Goal: Find specific page/section: Find specific page/section

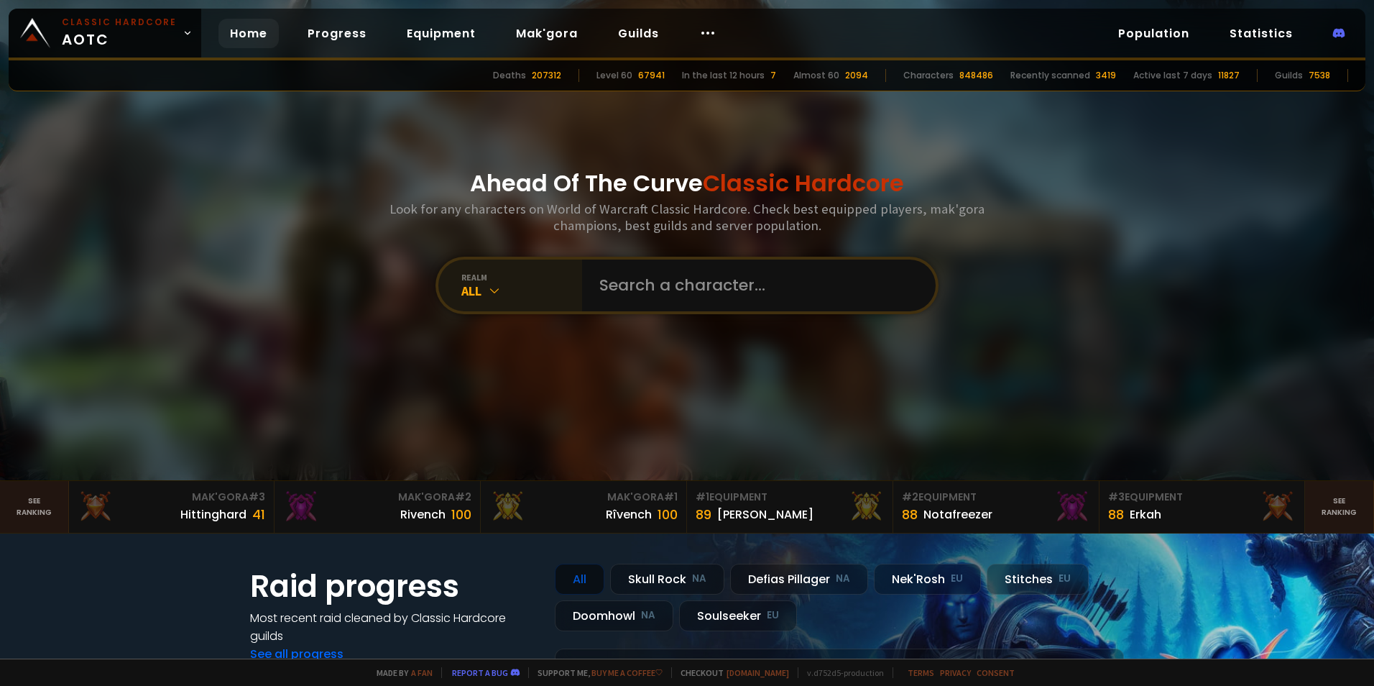
click at [507, 293] on div "All" at bounding box center [521, 290] width 121 height 17
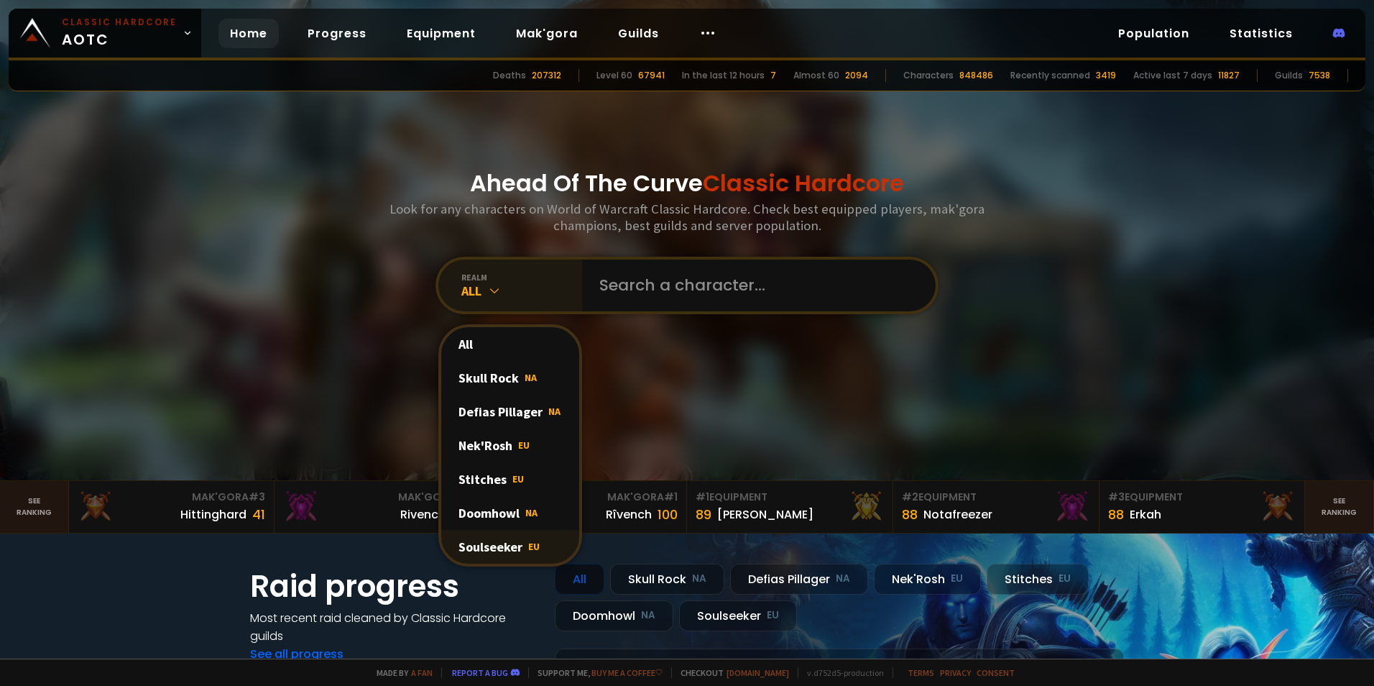
click at [503, 543] on div "Soulseeker EU" at bounding box center [510, 547] width 138 height 34
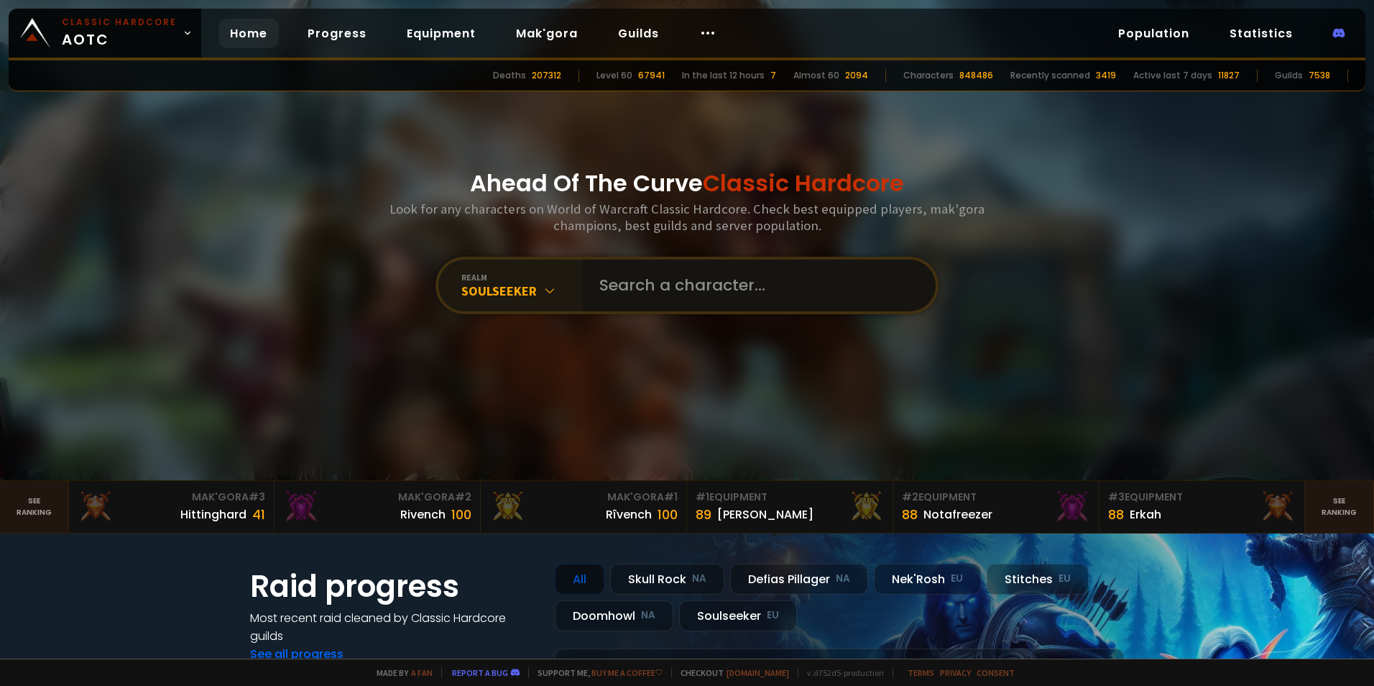
click at [676, 280] on input "text" at bounding box center [755, 285] width 328 height 52
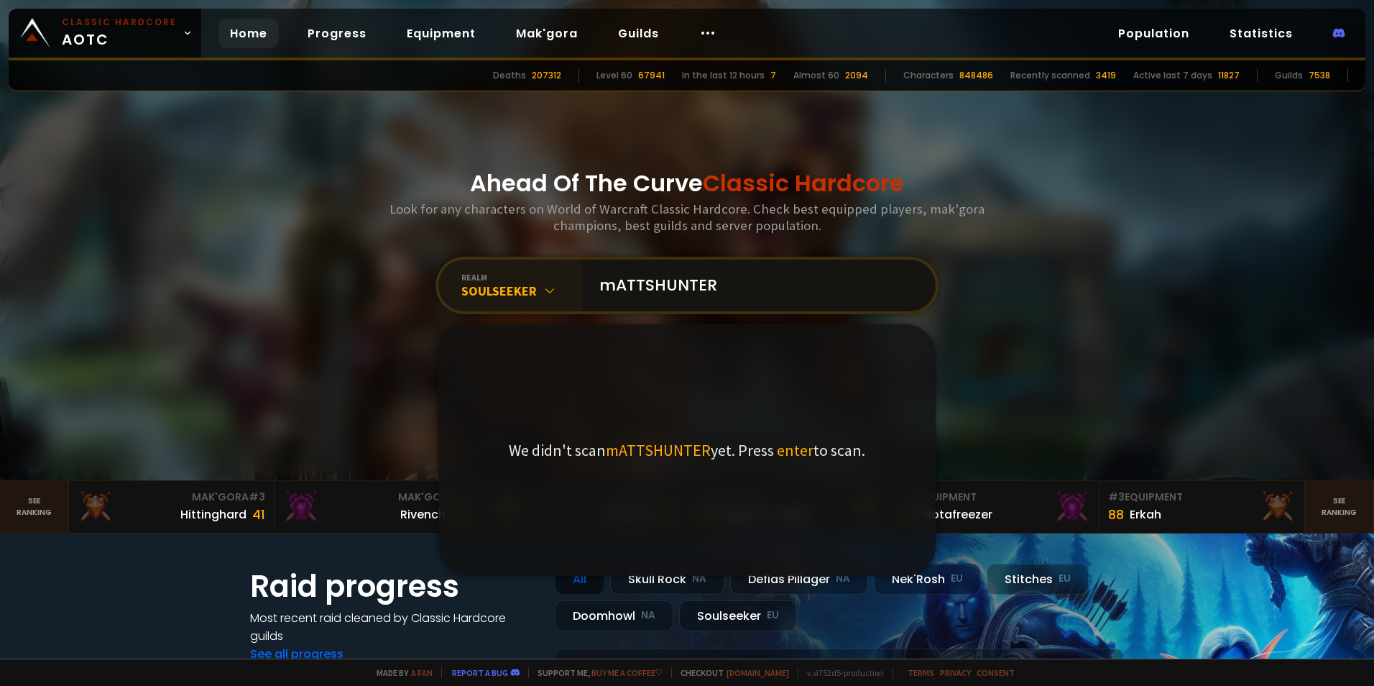
drag, startPoint x: 801, startPoint y: 295, endPoint x: 515, endPoint y: 295, distance: 286.0
click at [515, 295] on div "realm Soulseeker mATTSHUNTER We didn't scan mATTSHUNTER yet. Press enter to sca…" at bounding box center [687, 285] width 503 height 57
type input "Mattshunter"
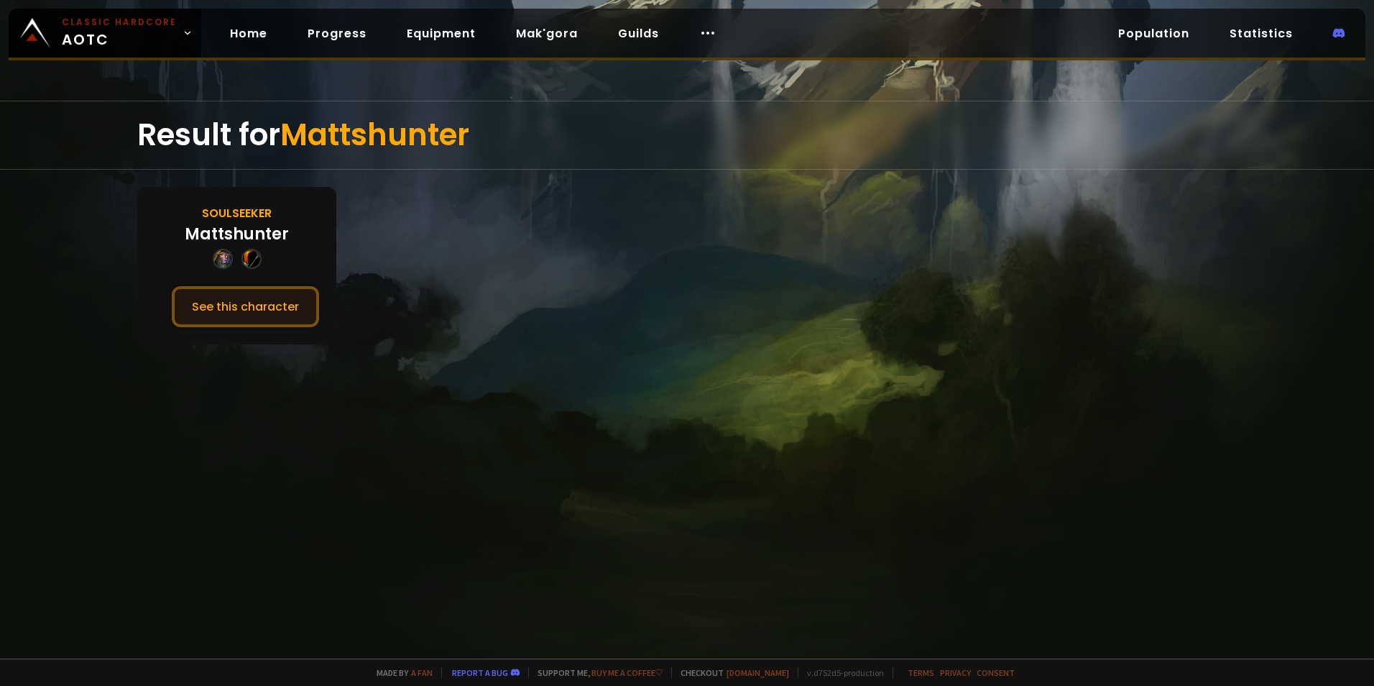
click at [237, 310] on button "See this character" at bounding box center [245, 306] width 147 height 41
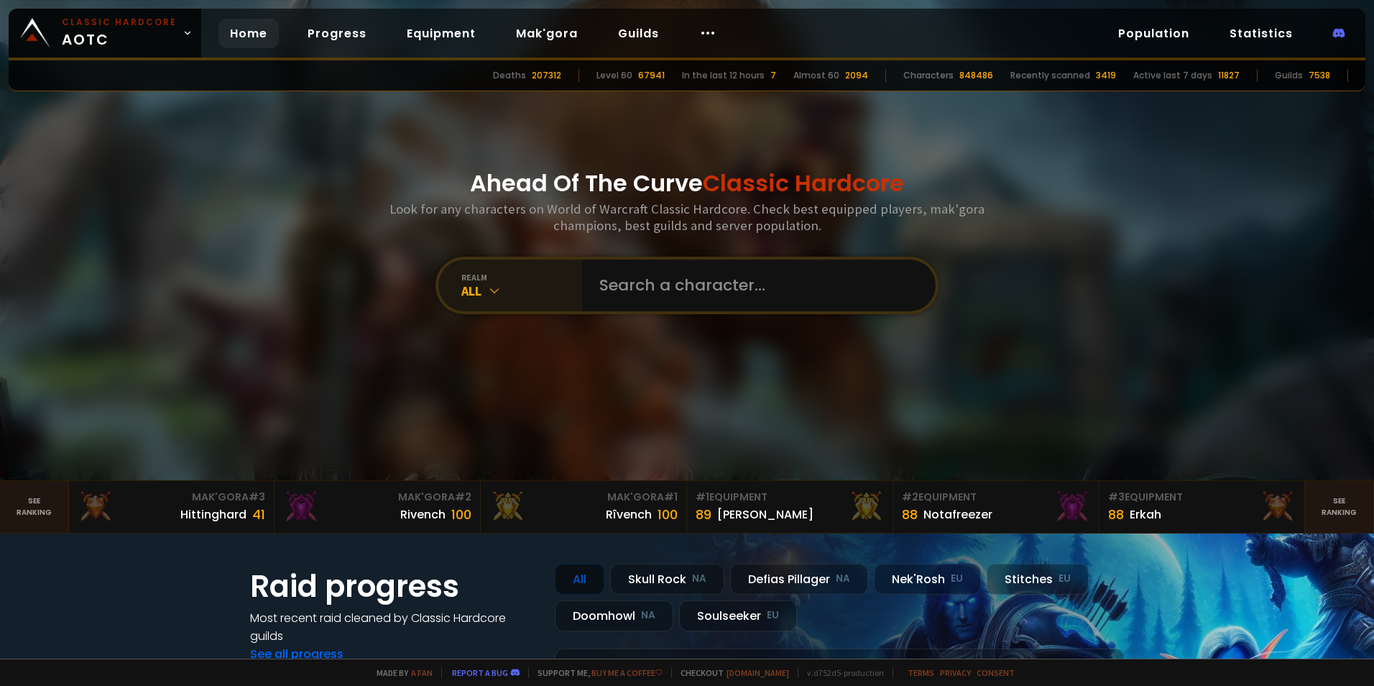
click at [469, 301] on div "realm All" at bounding box center [510, 285] width 144 height 52
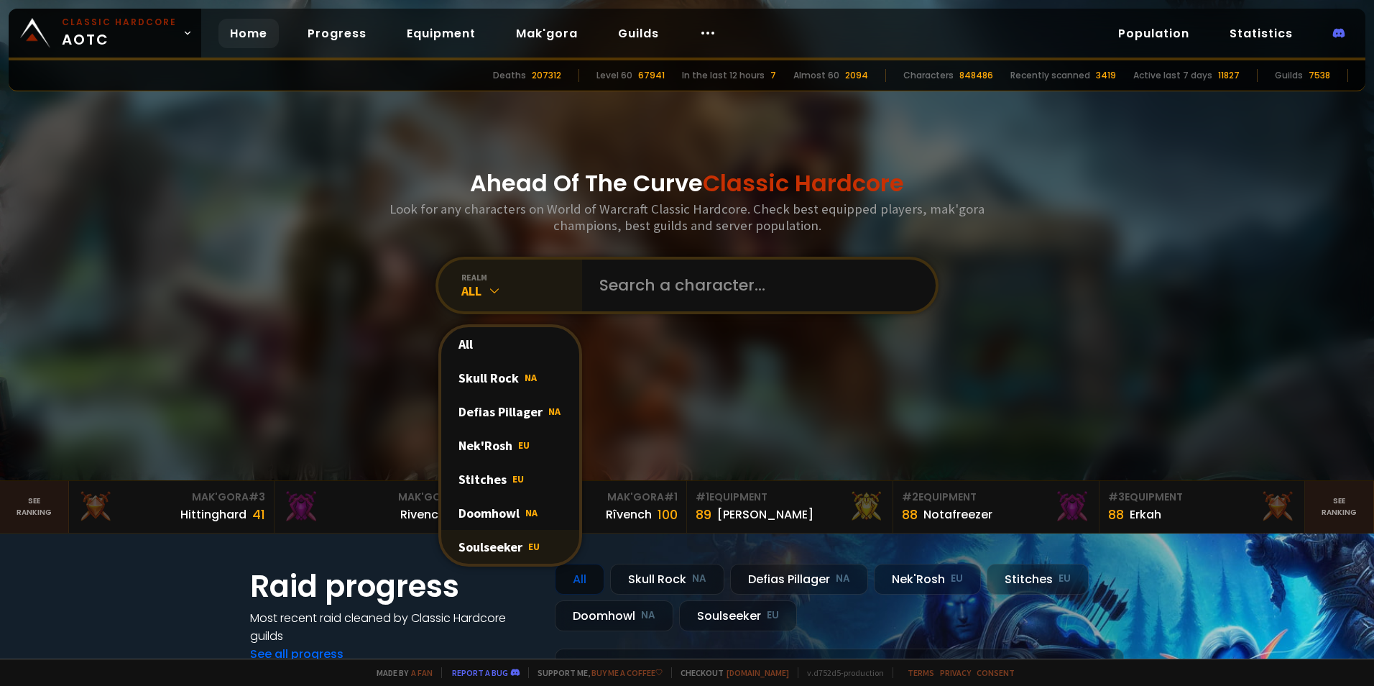
click at [488, 552] on div "Soulseeker EU" at bounding box center [510, 547] width 138 height 34
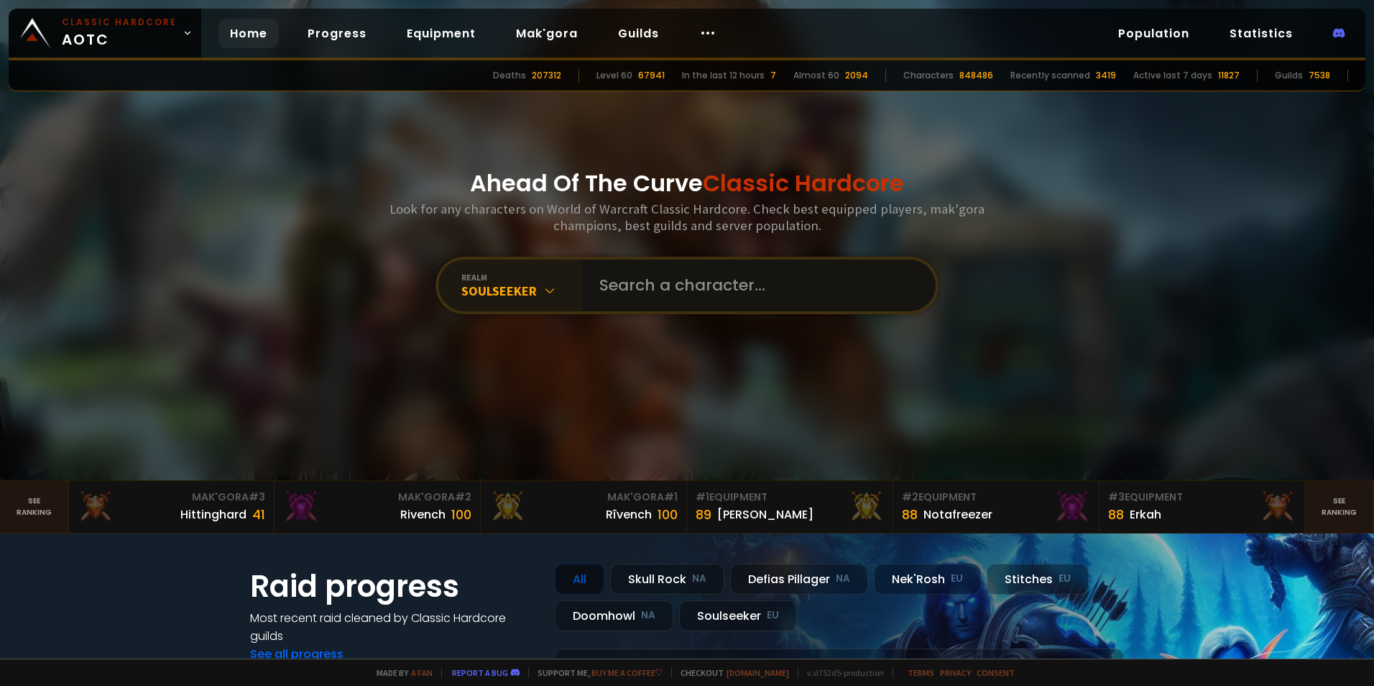
click at [637, 291] on input "text" at bounding box center [755, 285] width 328 height 52
type input "Bh"
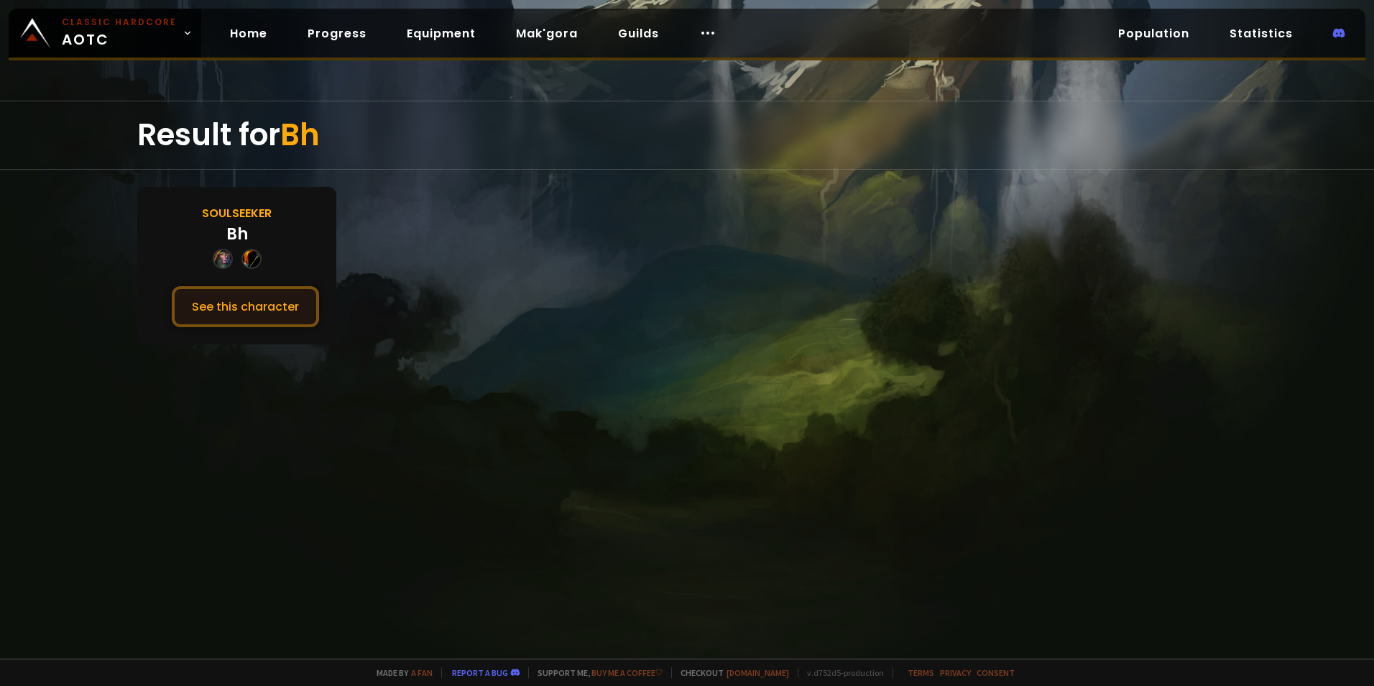
click at [266, 318] on button "See this character" at bounding box center [245, 306] width 147 height 41
